Goal: Transaction & Acquisition: Purchase product/service

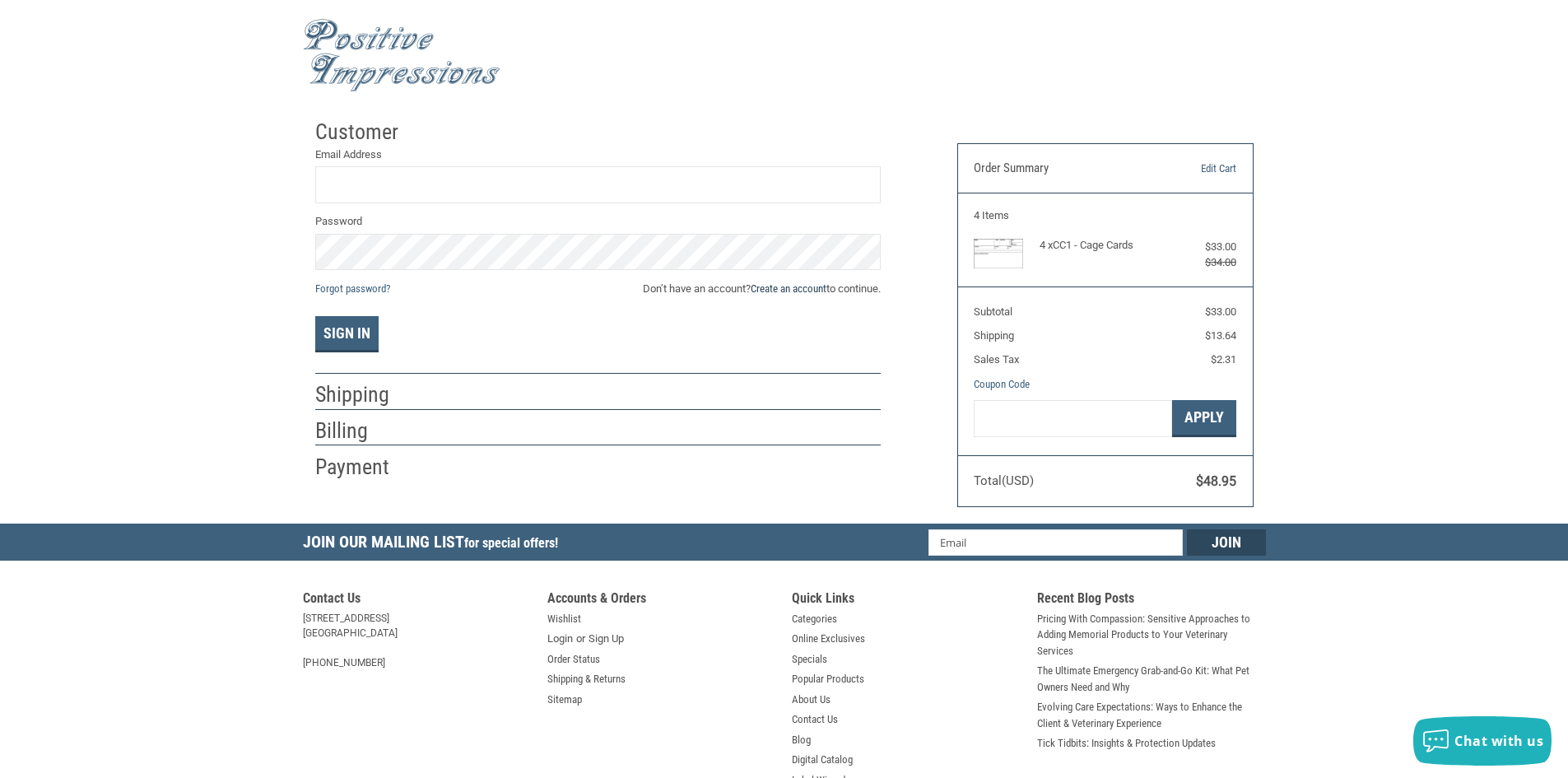
click at [792, 289] on link "Create an account" at bounding box center [788, 289] width 75 height 12
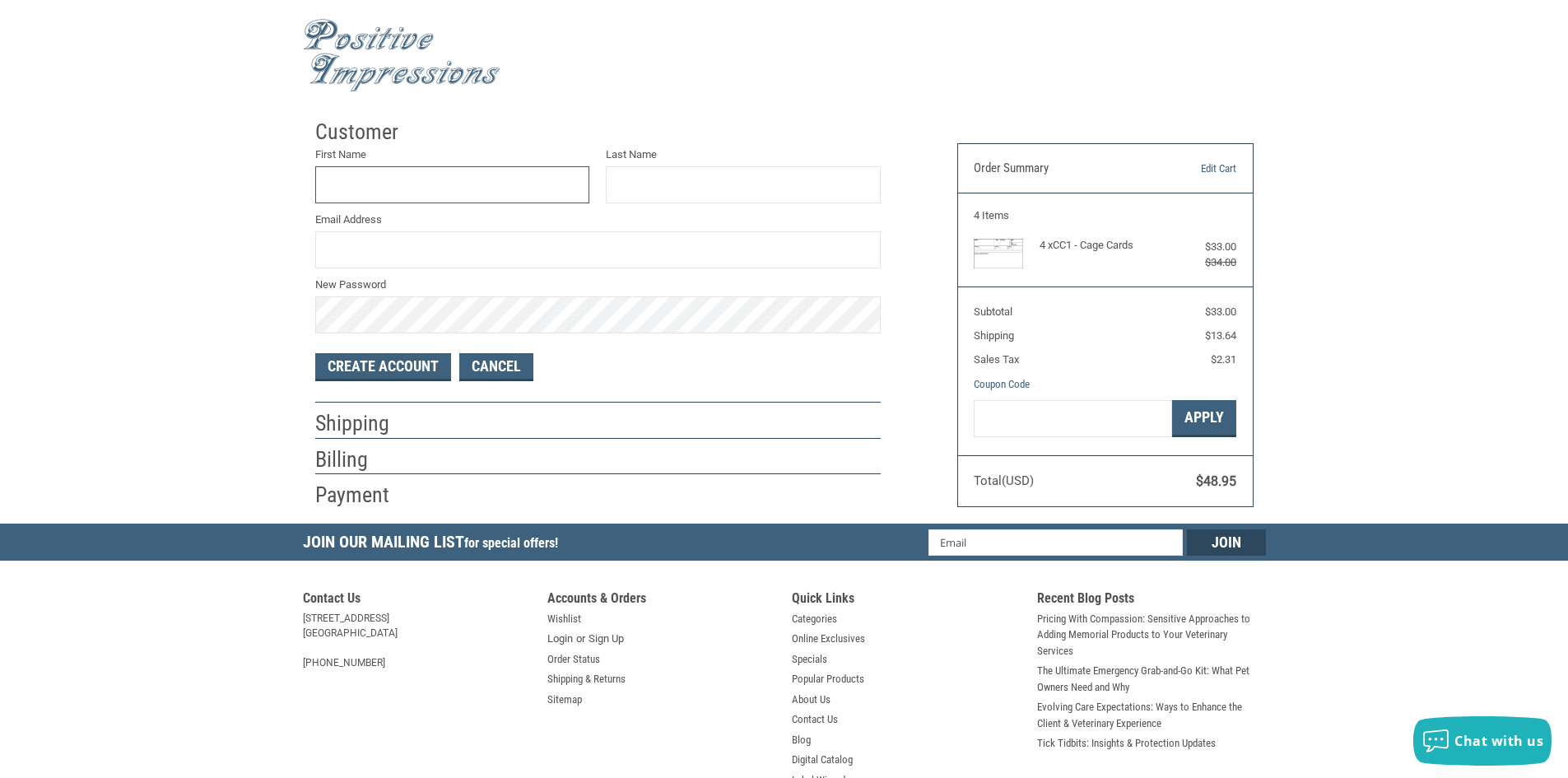
click at [399, 193] on input "First Name" at bounding box center [453, 185] width 275 height 37
type input "[PERSON_NAME]"
type input "[PERSON_NAME][EMAIL_ADDRESS][PERSON_NAME][DOMAIN_NAME]"
click at [407, 365] on button "Create Account" at bounding box center [383, 368] width 136 height 28
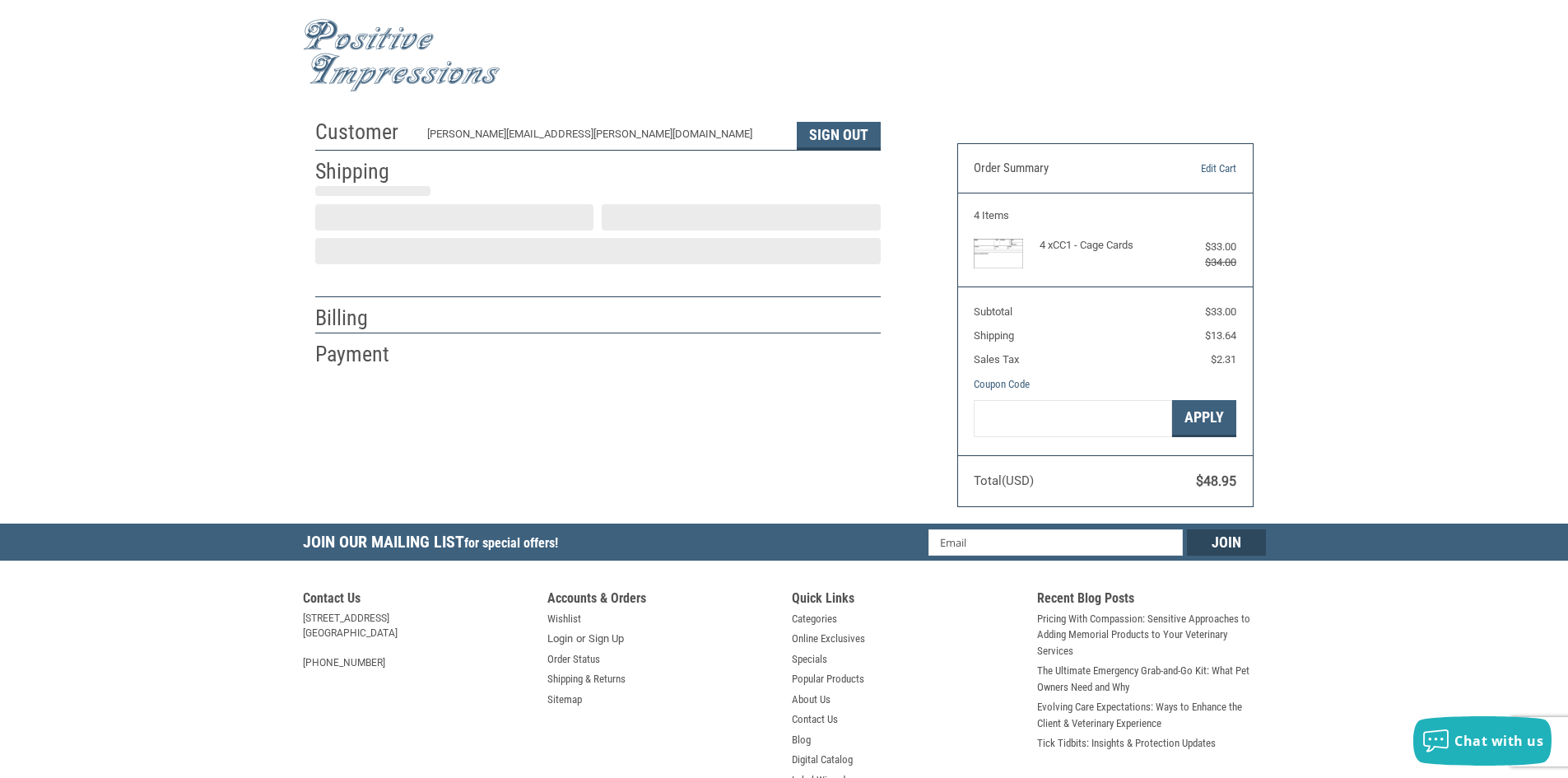
select select "US"
select select "FL"
type input "[GEOGRAPHIC_DATA]"
select select "FL"
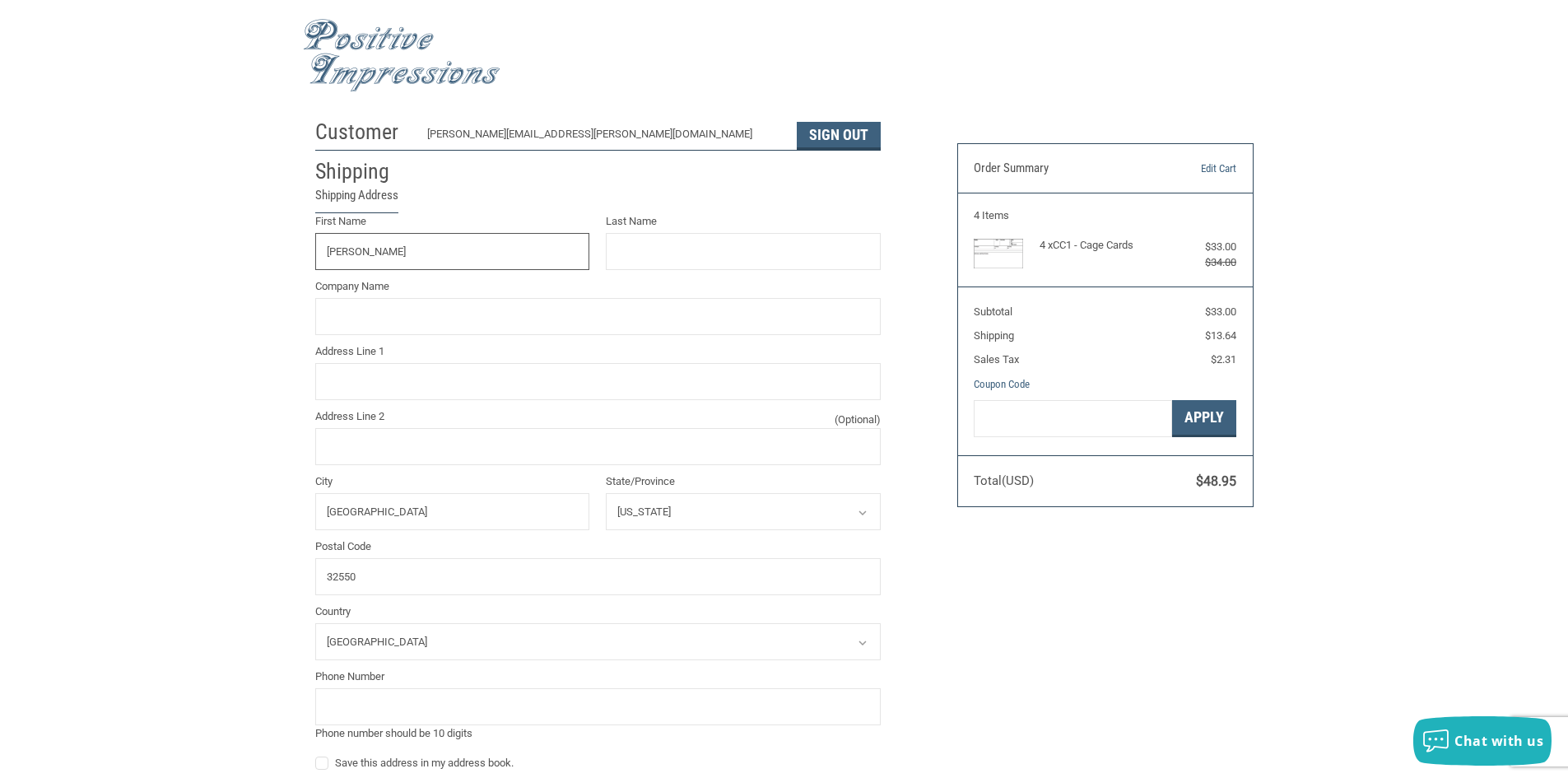
type input "[PERSON_NAME]"
type input "[PERSON_NAME][GEOGRAPHIC_DATA]"
click at [389, 400] on input "Address Line 1" at bounding box center [598, 382] width 565 height 37
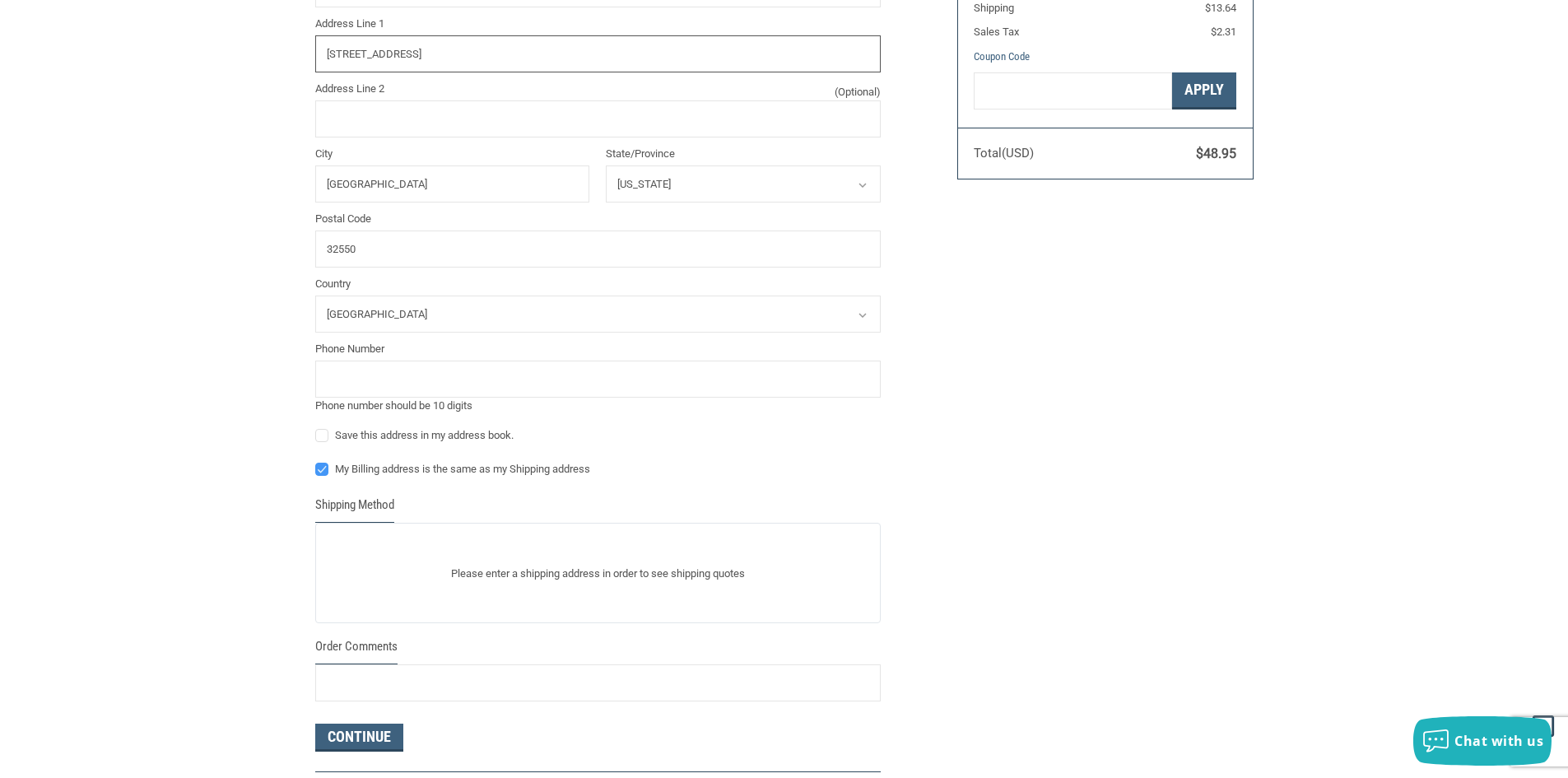
scroll to position [330, 0]
type input "[STREET_ADDRESS]"
click at [404, 373] on input "tel" at bounding box center [598, 377] width 565 height 37
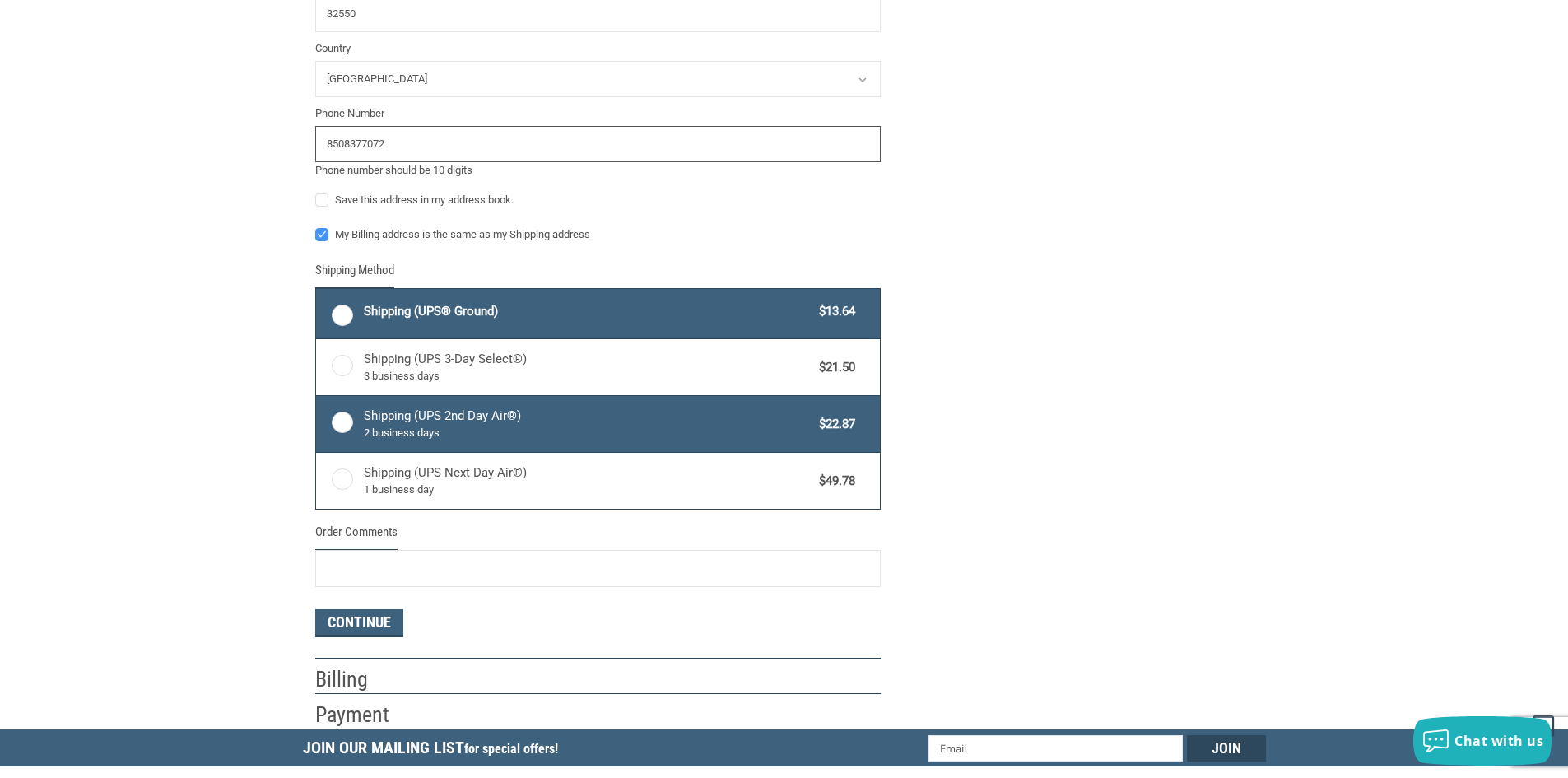
scroll to position [603, 0]
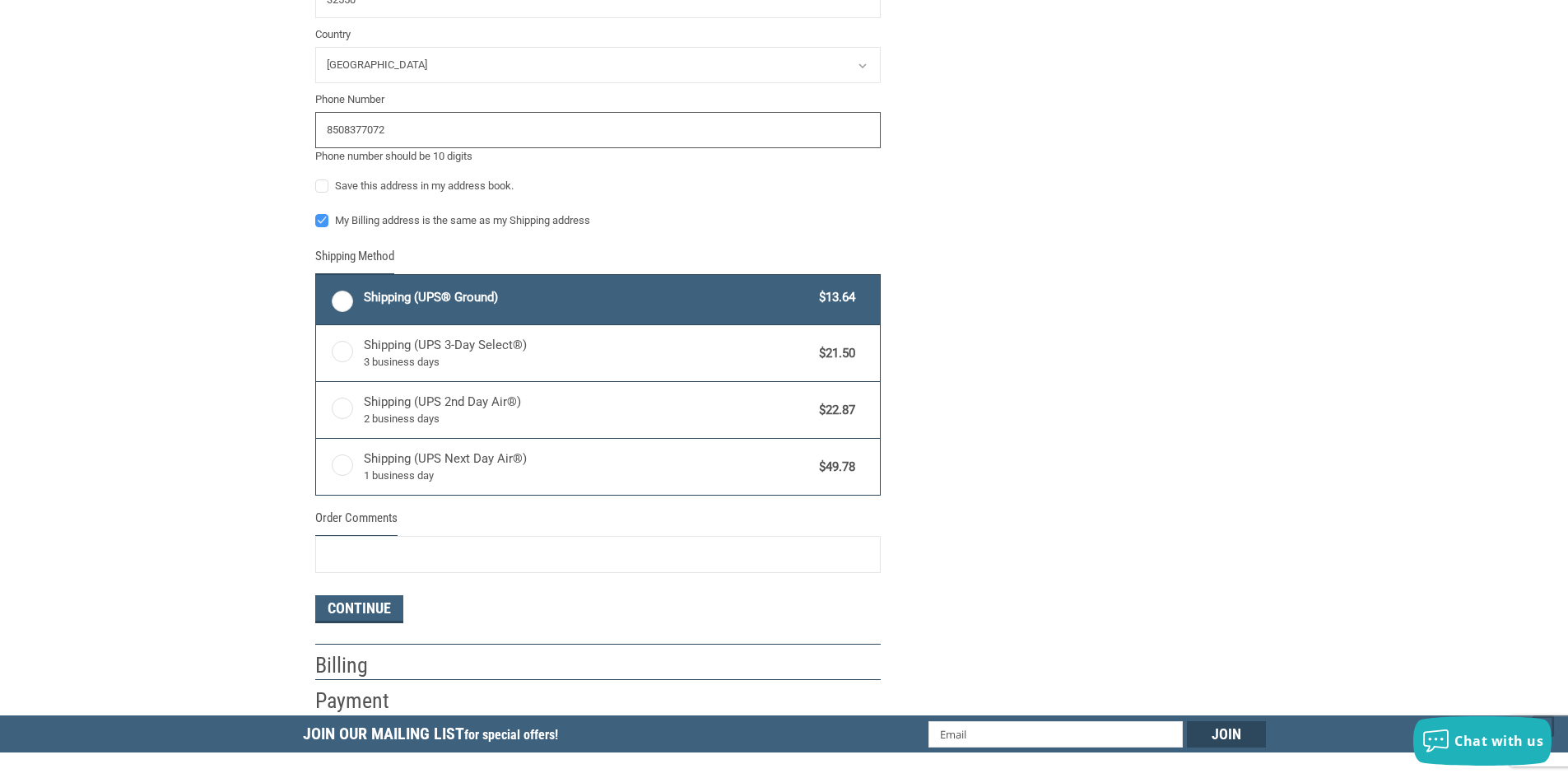
type input "8508377072"
click at [340, 300] on label "Shipping (UPS® Ground) $13.64" at bounding box center [598, 300] width 563 height 50
click at [317, 277] on input "Shipping (UPS® Ground) $13.64" at bounding box center [316, 276] width 1 height 1
radio input "true"
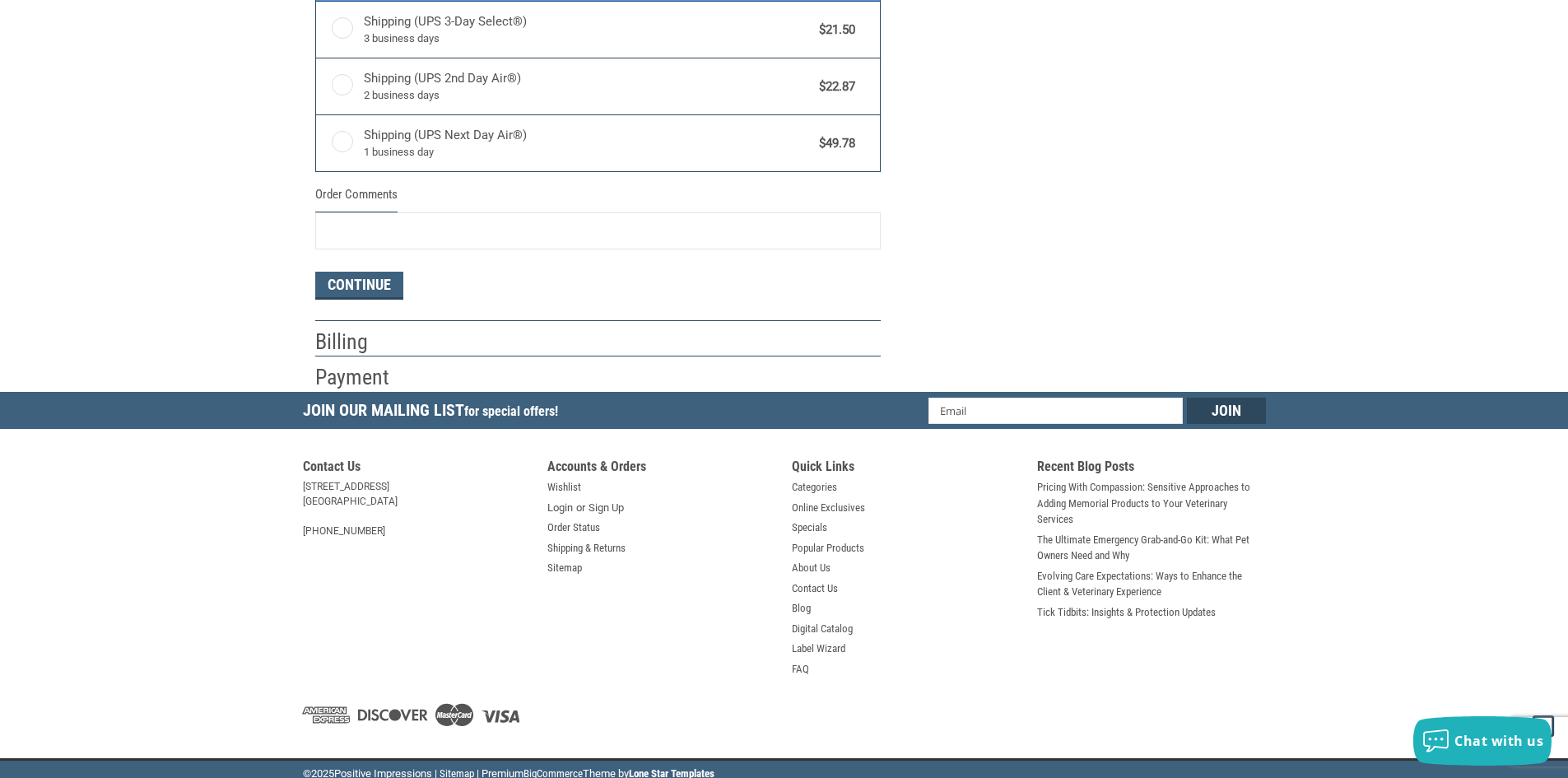
scroll to position [936, 0]
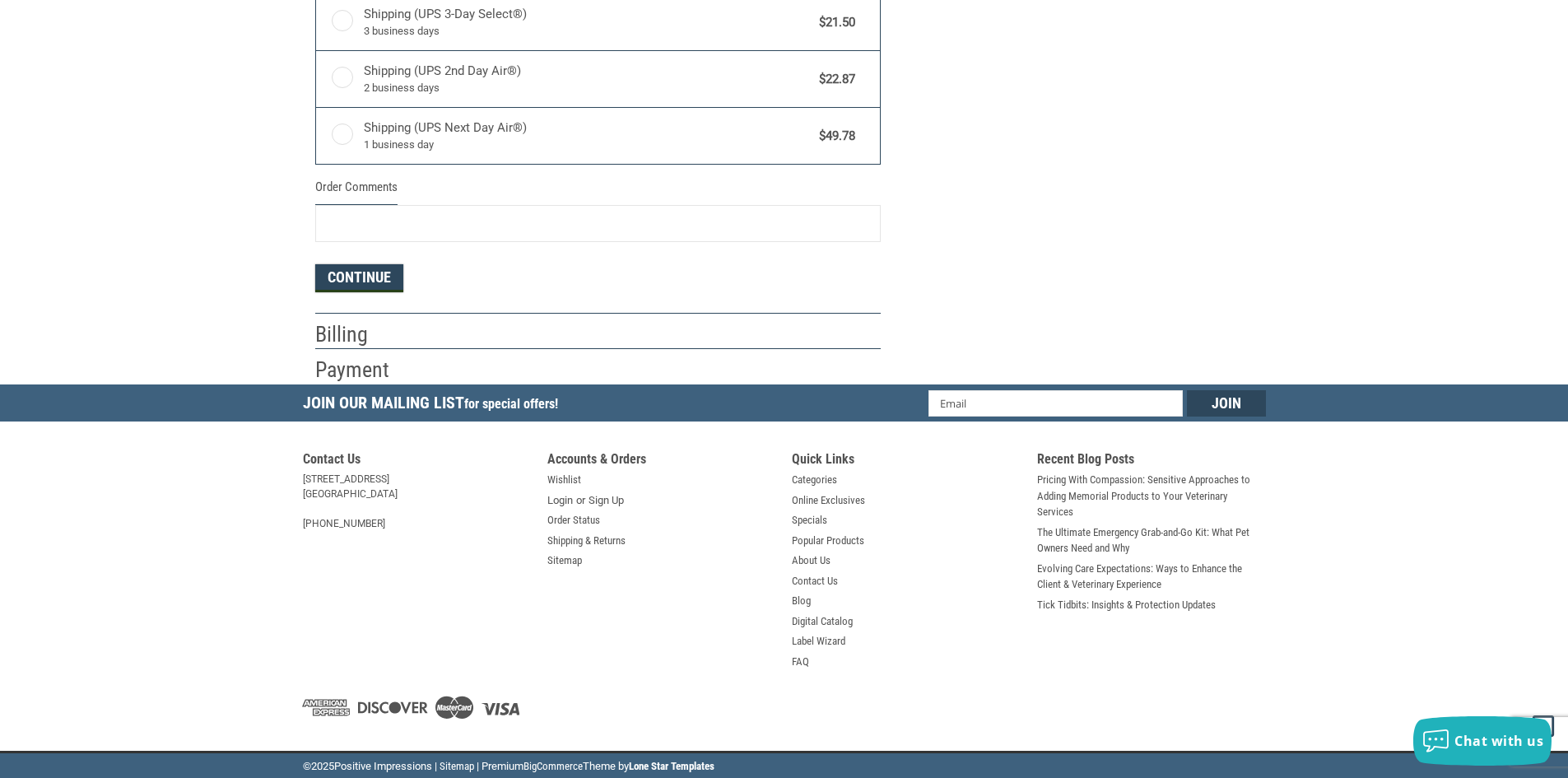
click at [371, 274] on button "Continue" at bounding box center [359, 278] width 88 height 28
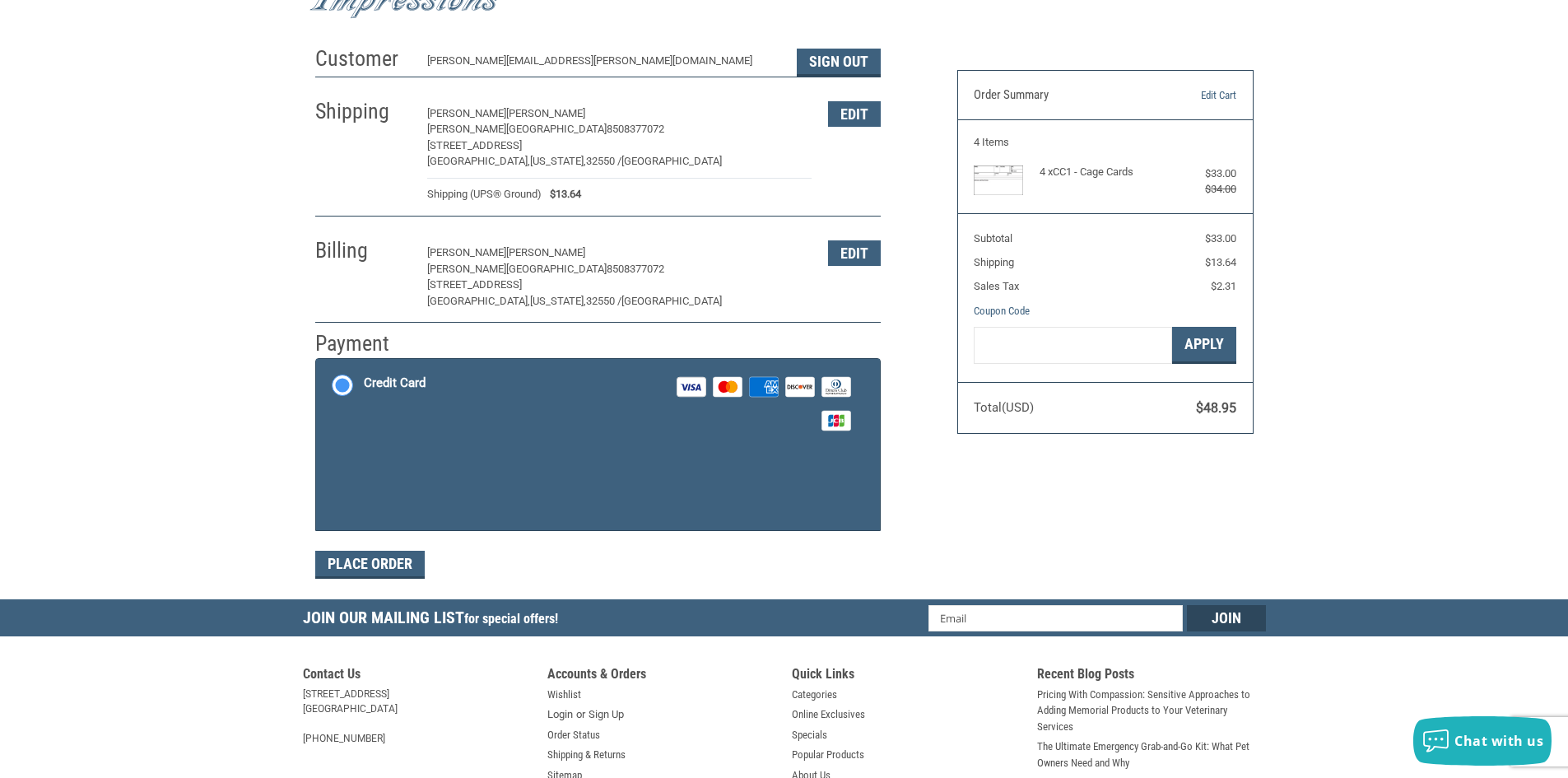
scroll to position [0, 0]
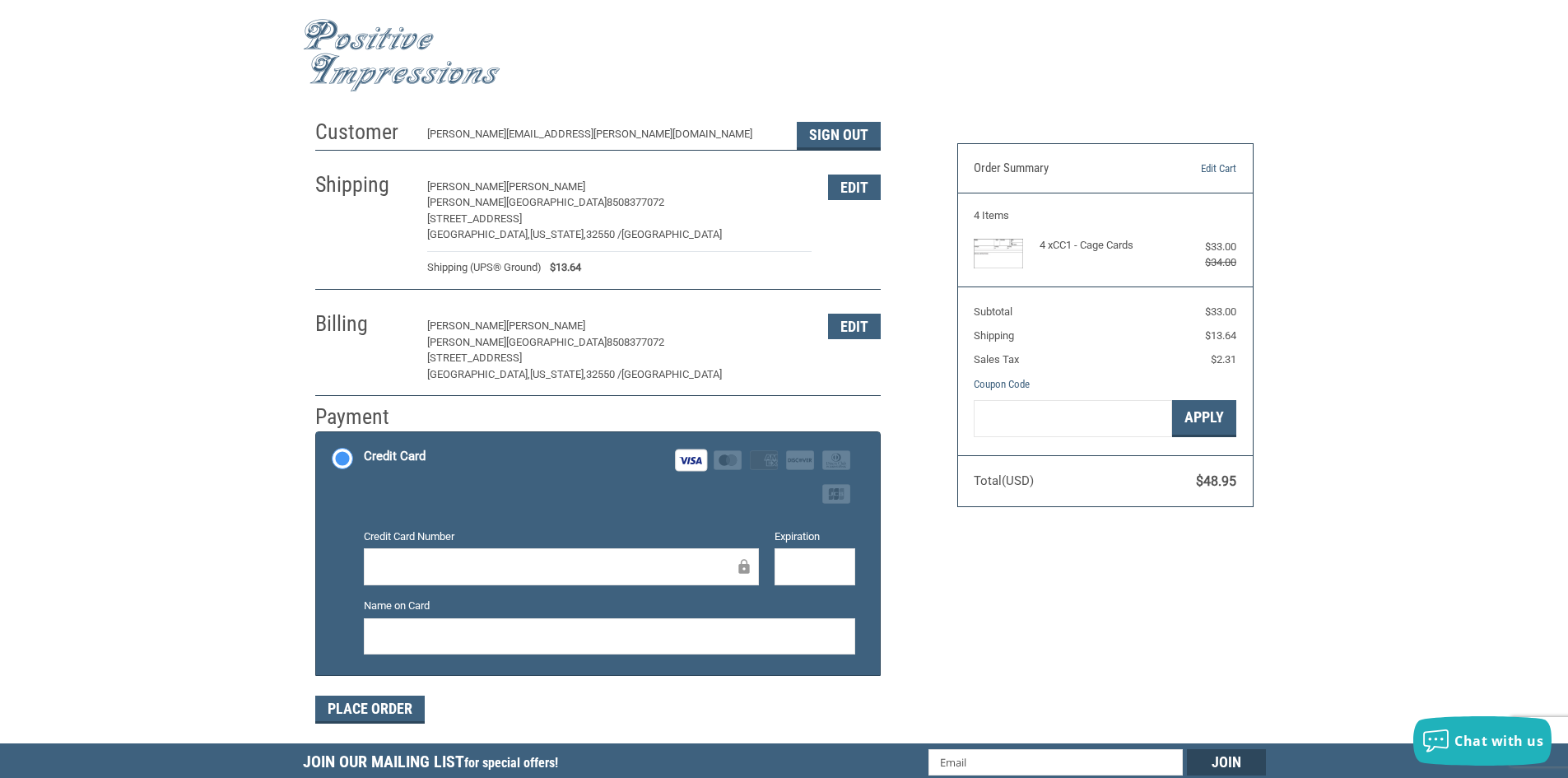
click at [639, 649] on div at bounding box center [609, 637] width 492 height 37
click at [1383, 557] on div "Customer [PERSON_NAME][EMAIL_ADDRESS][PERSON_NAME][DOMAIN_NAME] Sign Out Shippi…" at bounding box center [784, 426] width 1568 height 632
click at [344, 717] on button "Place Order" at bounding box center [370, 710] width 110 height 28
